Goal: Download file/media

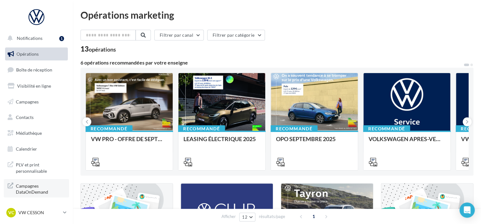
scroll to position [1, 0]
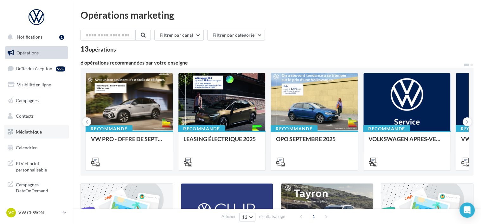
click at [35, 130] on span "Médiathèque" at bounding box center [29, 131] width 26 height 5
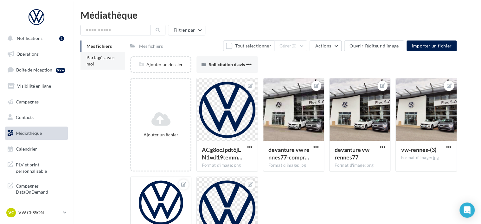
click at [103, 68] on li "Partagés avec moi" at bounding box center [102, 61] width 45 height 18
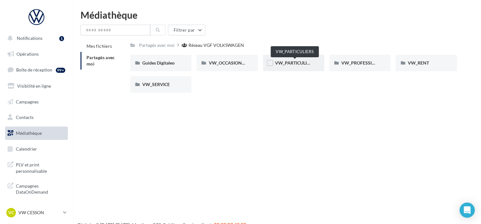
click at [298, 62] on span "VW_PARTICULIERS" at bounding box center [295, 62] width 40 height 5
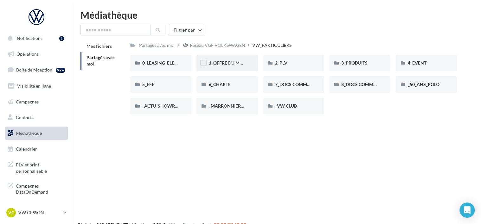
click at [218, 62] on span "1_OFFRE DU MOIS" at bounding box center [227, 62] width 38 height 5
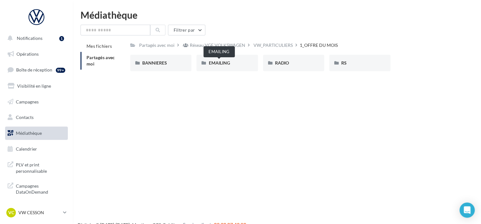
click at [218, 62] on span "EMAILING" at bounding box center [218, 62] width 21 height 5
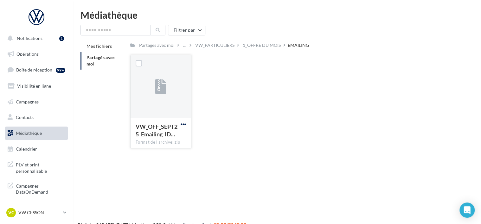
click at [182, 124] on span "button" at bounding box center [182, 124] width 5 height 5
click at [163, 139] on button "Télécharger" at bounding box center [155, 137] width 63 height 16
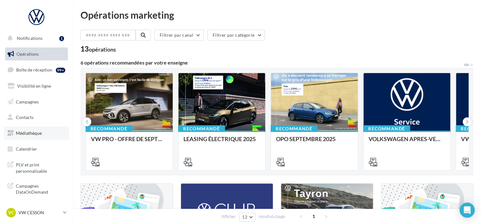
click at [31, 133] on span "Médiathèque" at bounding box center [29, 132] width 26 height 5
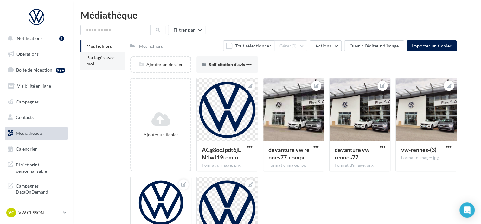
click at [110, 65] on li "Partagés avec moi" at bounding box center [102, 61] width 45 height 18
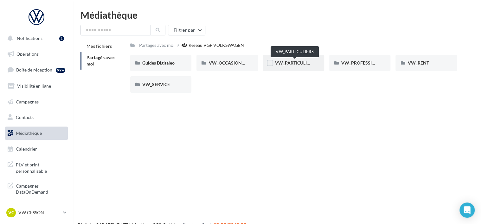
click at [282, 61] on span "VW_PARTICULIERS" at bounding box center [295, 62] width 40 height 5
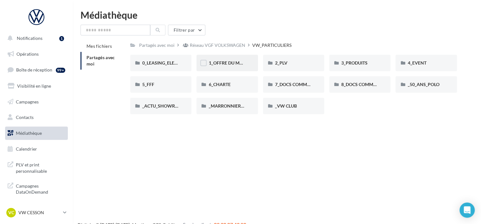
click at [223, 61] on span "1_OFFRE DU MOIS" at bounding box center [227, 62] width 38 height 5
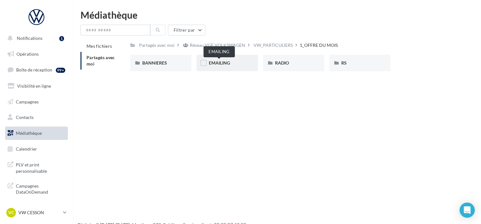
click at [218, 66] on span "EMAILING" at bounding box center [218, 62] width 21 height 5
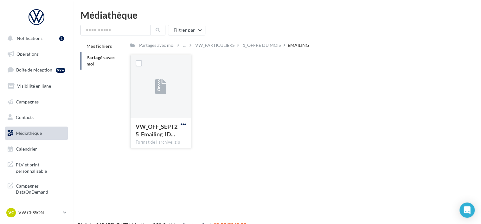
click at [184, 124] on span "button" at bounding box center [182, 124] width 5 height 5
click at [241, 130] on div "VW_OFF_SEPT25_Emailing_ID… Format de l'archive: zip Télécharger Copier l'URL VW…" at bounding box center [295, 104] width 331 height 99
click at [270, 44] on div "1_OFFRE DU MOIS" at bounding box center [262, 45] width 38 height 6
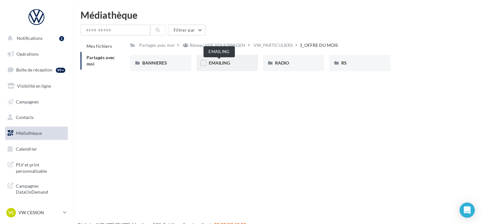
click at [224, 61] on span "EMAILING" at bounding box center [218, 62] width 21 height 5
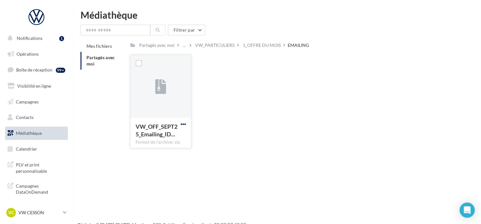
click at [185, 124] on span "button" at bounding box center [182, 124] width 5 height 5
click at [150, 141] on button "Télécharger" at bounding box center [155, 137] width 63 height 16
